Goal: Navigation & Orientation: Go to known website

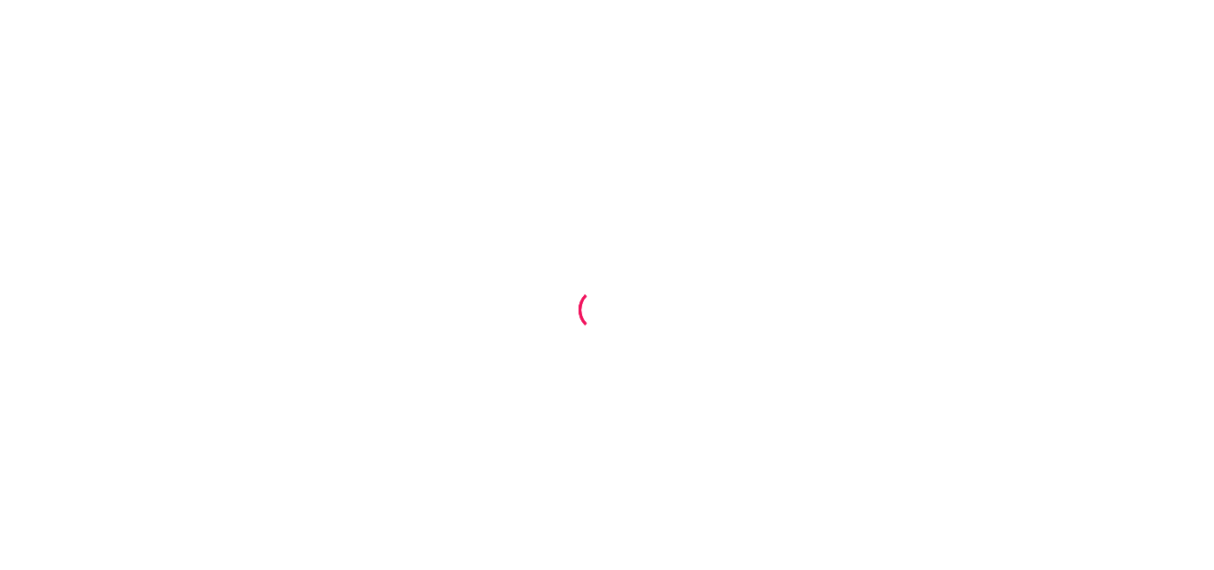
click at [593, 244] on div at bounding box center [607, 285] width 1214 height 570
